Goal: Check status: Check status

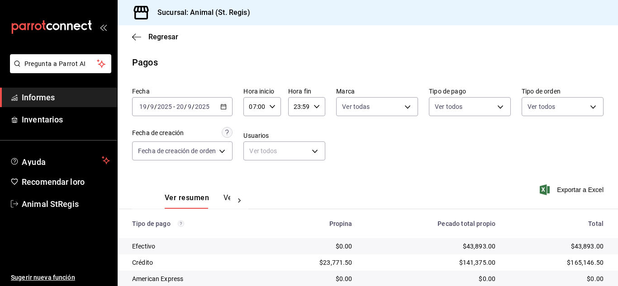
scroll to position [113, 0]
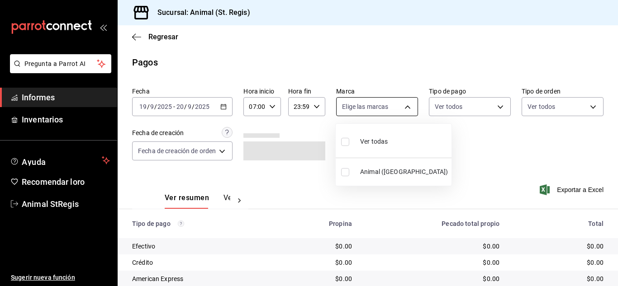
drag, startPoint x: 354, startPoint y: 101, endPoint x: 354, endPoint y: 107, distance: 5.9
click at [354, 102] on body "Pregunta a Parrot AI Informes Inventarios Ayuda Recomendar loro Animal StRegis …" at bounding box center [309, 143] width 618 height 286
click at [345, 138] on input "checkbox" at bounding box center [345, 142] width 8 height 8
checkbox input "true"
type input "3f39fcdc-c8c4-4fff-883a-47b345d9391c"
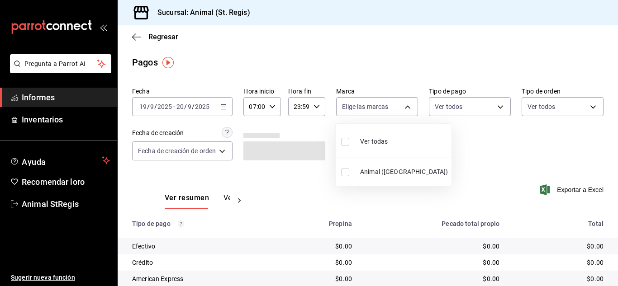
checkbox input "true"
click at [357, 62] on div at bounding box center [309, 143] width 618 height 286
click at [473, 107] on body "Pregunta a Parrot AI Informes Inventarios Ayuda Recomendar loro Animal StRegis …" at bounding box center [309, 143] width 618 height 286
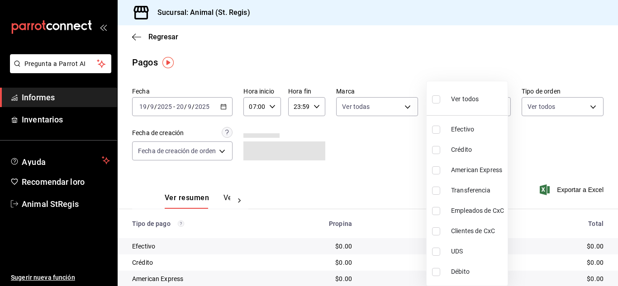
click at [436, 100] on input "checkbox" at bounding box center [436, 99] width 8 height 8
checkbox input "true"
type input "5a0f3365-d715-4940-adc4-656debb7822a,fc07b02b-84a7-4dba-9bff-98bba82b1290,ff2b0…"
checkbox input "true"
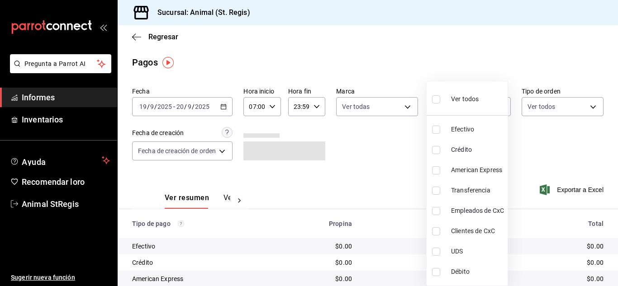
checkbox input "true"
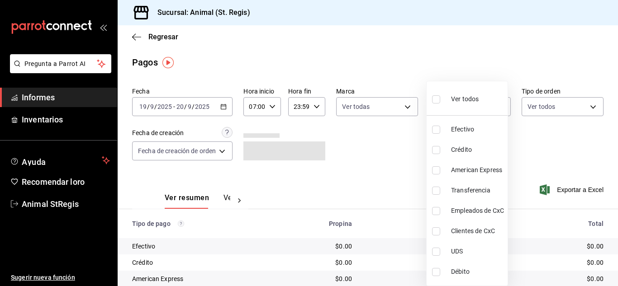
checkbox input "true"
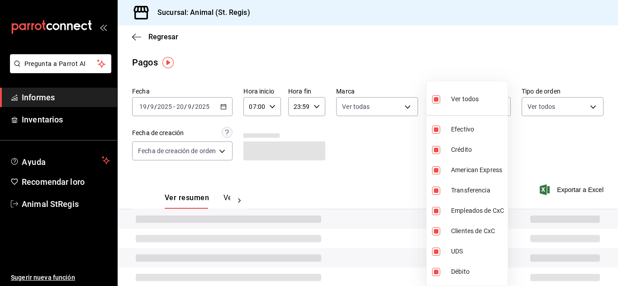
click at [421, 63] on div at bounding box center [309, 143] width 618 height 286
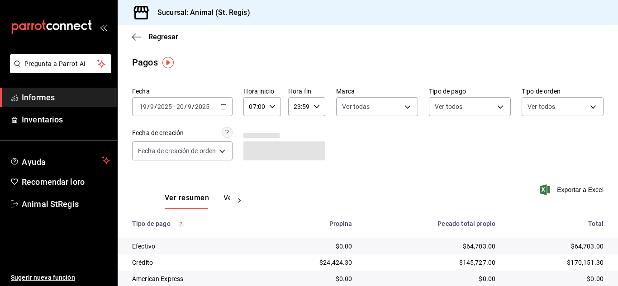
click at [557, 69] on main "Regresar Pagos Fecha [DATE] [DATE] - [DATE] [DATE] Hora inicio 07:00 Hora inici…" at bounding box center [368, 212] width 500 height 374
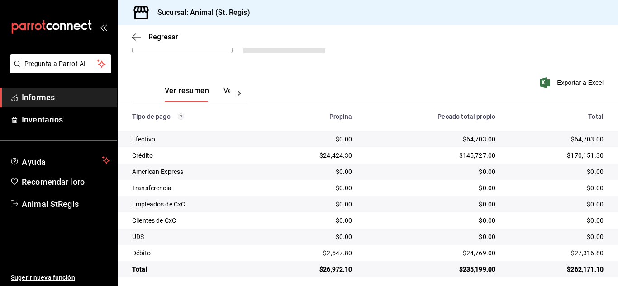
scroll to position [113, 0]
